Goal: Contribute content

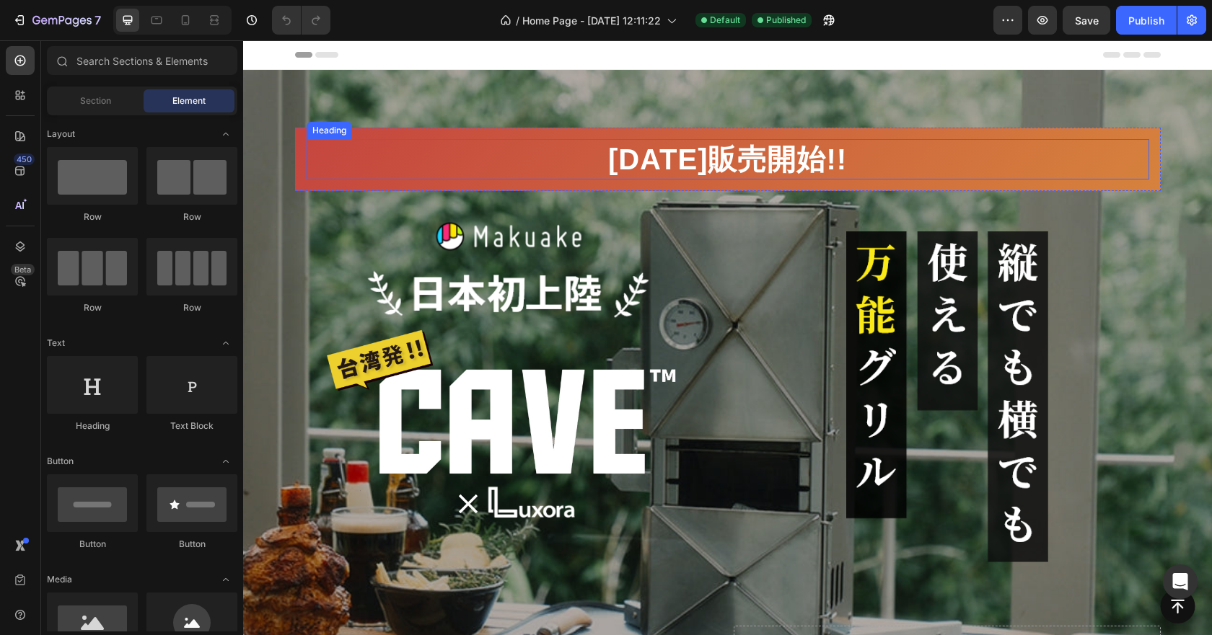
click at [744, 164] on h2 "[DATE]（金）販売開始!!" at bounding box center [728, 159] width 842 height 40
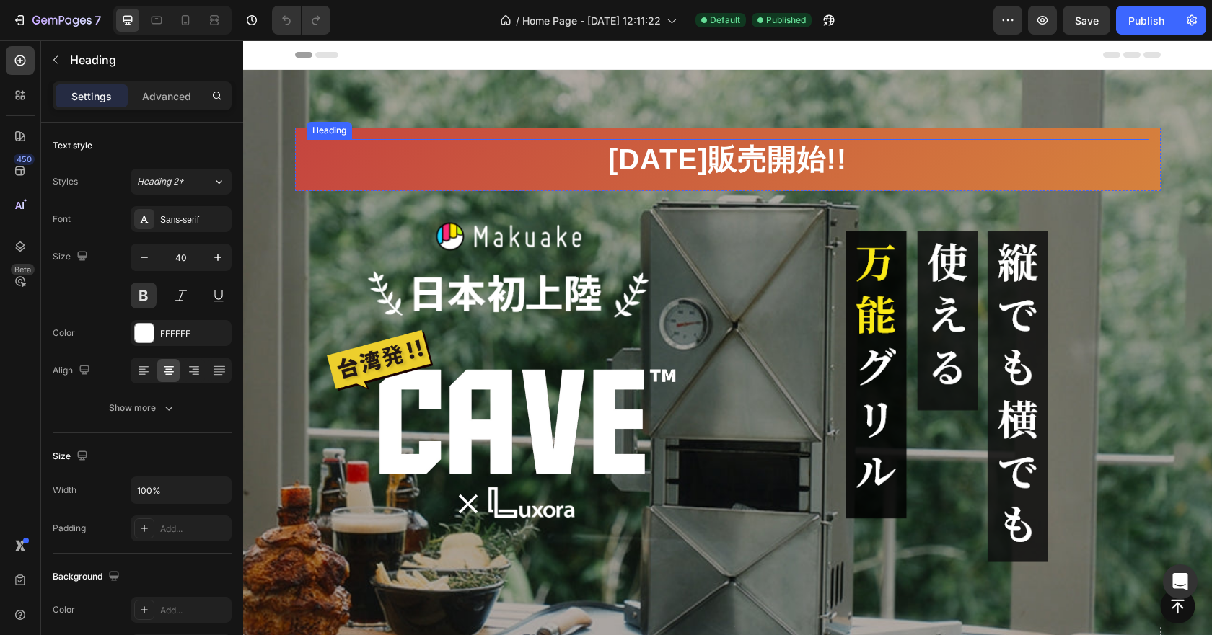
click at [744, 164] on h2 "[DATE]（金）販売開始!!" at bounding box center [728, 159] width 842 height 40
click at [744, 164] on p "[DATE]（金）販売開始!!" at bounding box center [728, 160] width 840 height 38
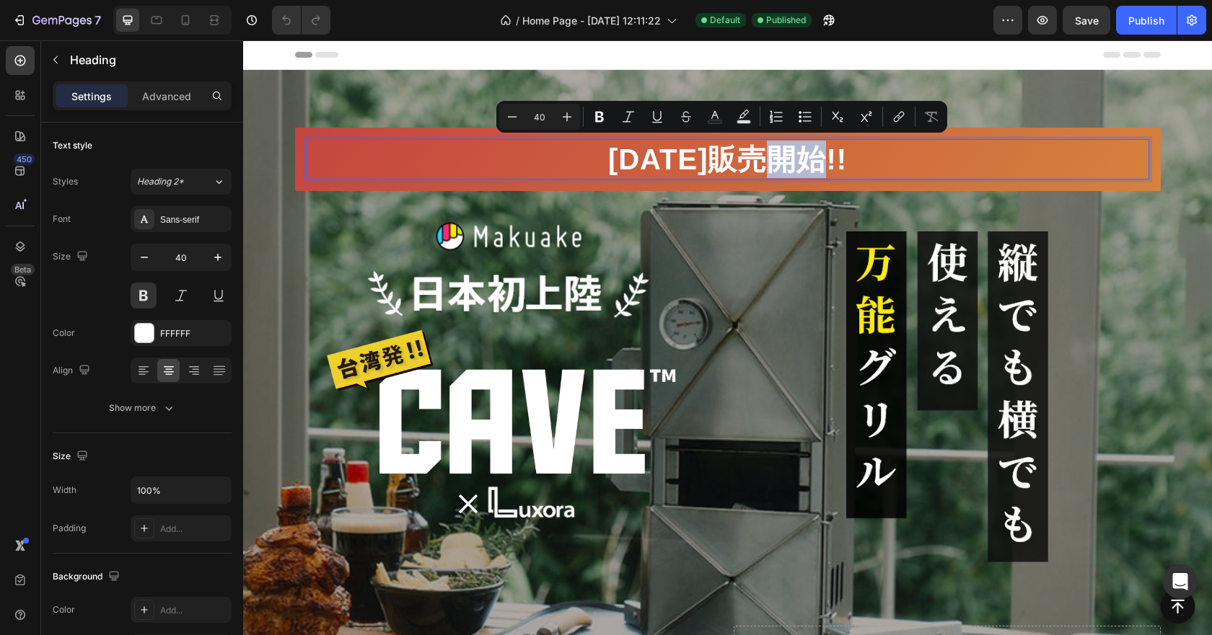
click at [891, 166] on p "[DATE]（金）販売開始!!" at bounding box center [728, 160] width 840 height 38
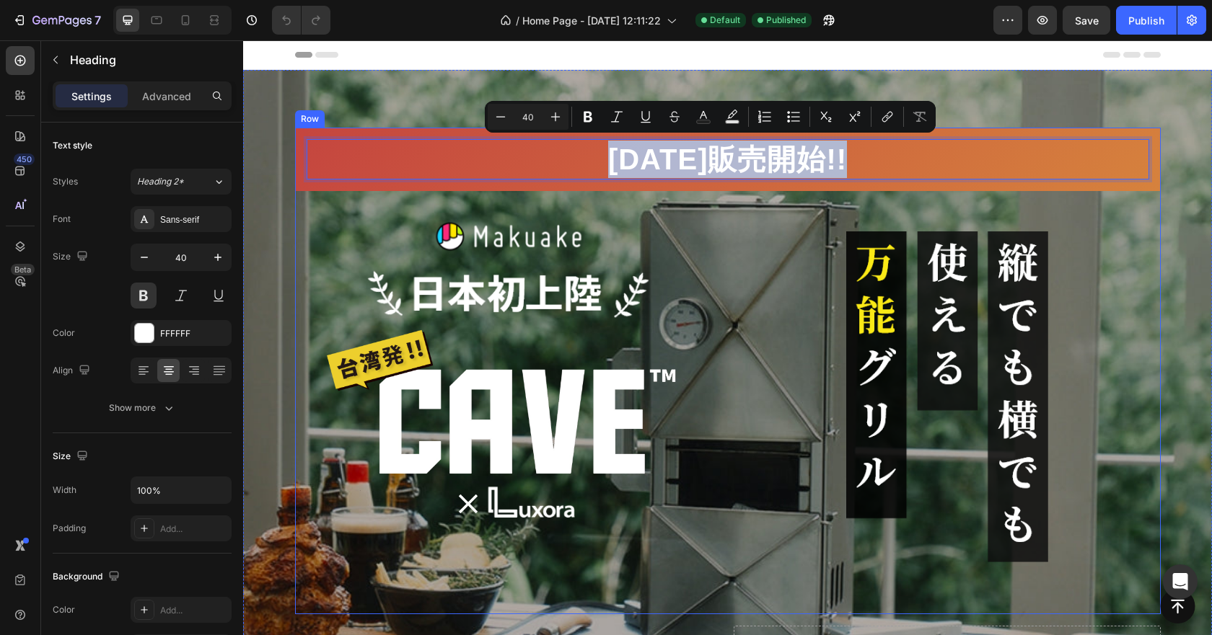
drag, startPoint x: 863, startPoint y: 159, endPoint x: 550, endPoint y: 193, distance: 315.7
click at [550, 193] on div "9月26日（金）販売開始!! Heading 0 Row Image Image Image Row Image Row Image Row Row" at bounding box center [728, 371] width 866 height 487
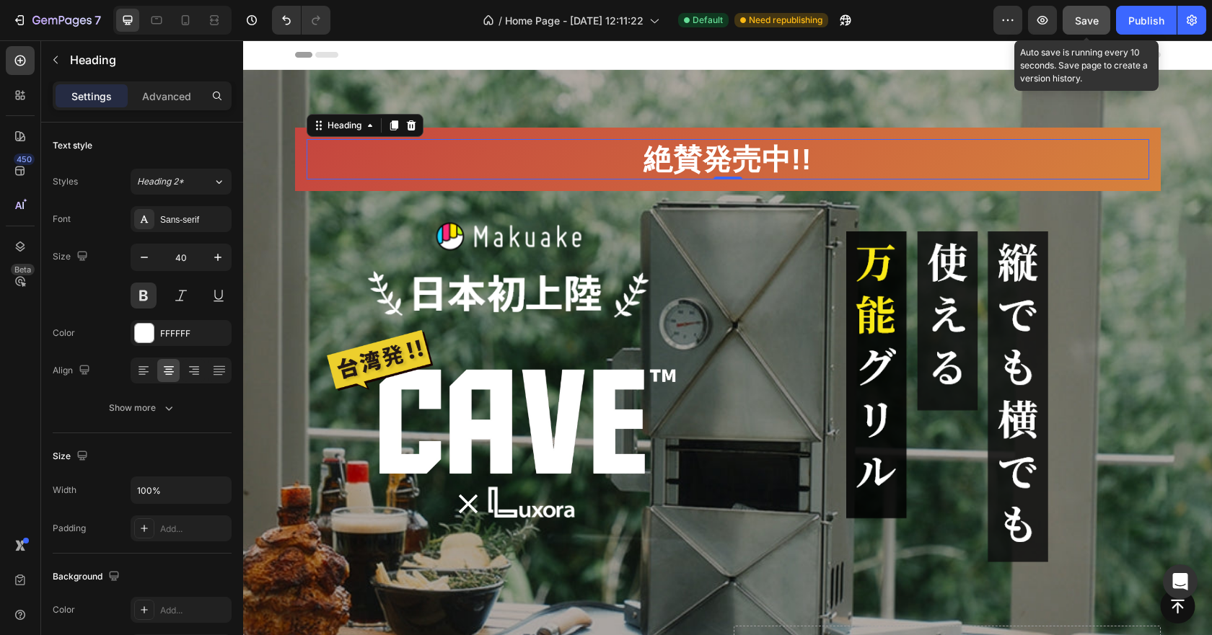
click at [1088, 27] on div "Save" at bounding box center [1087, 20] width 24 height 15
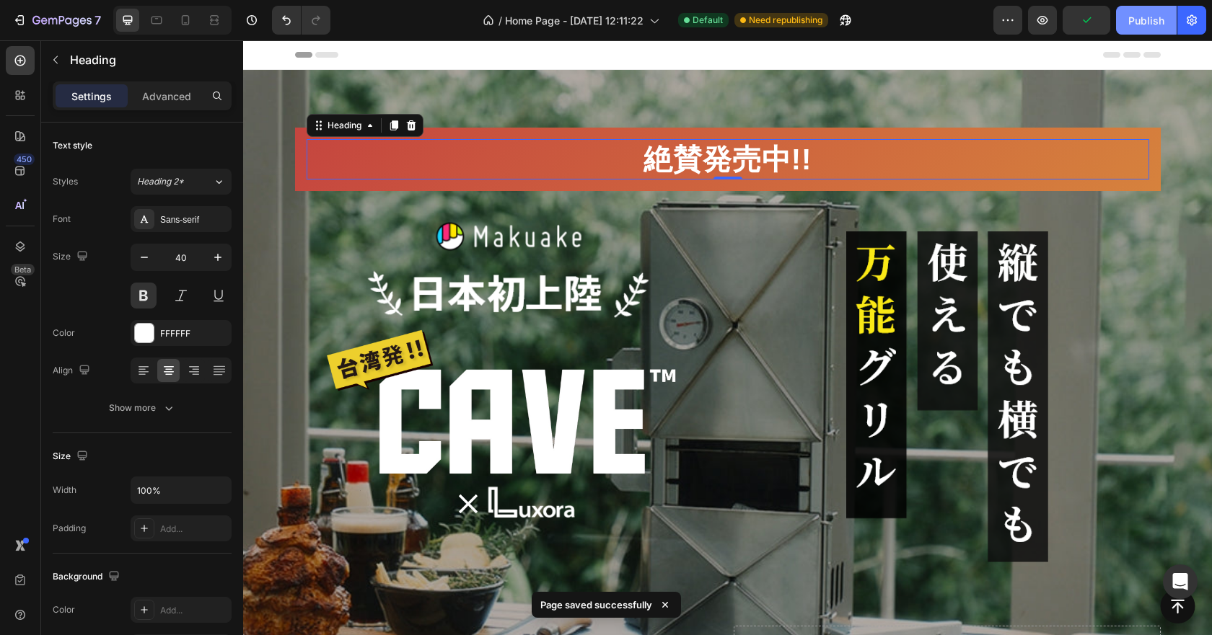
click at [1162, 25] on div "Publish" at bounding box center [1146, 20] width 36 height 15
